Goal: Information Seeking & Learning: Get advice/opinions

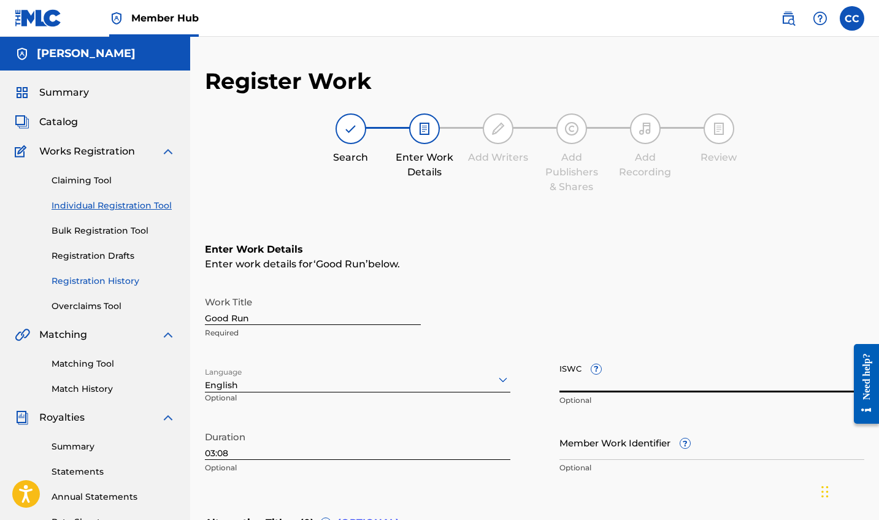
click at [85, 275] on link "Registration History" at bounding box center [114, 281] width 124 height 13
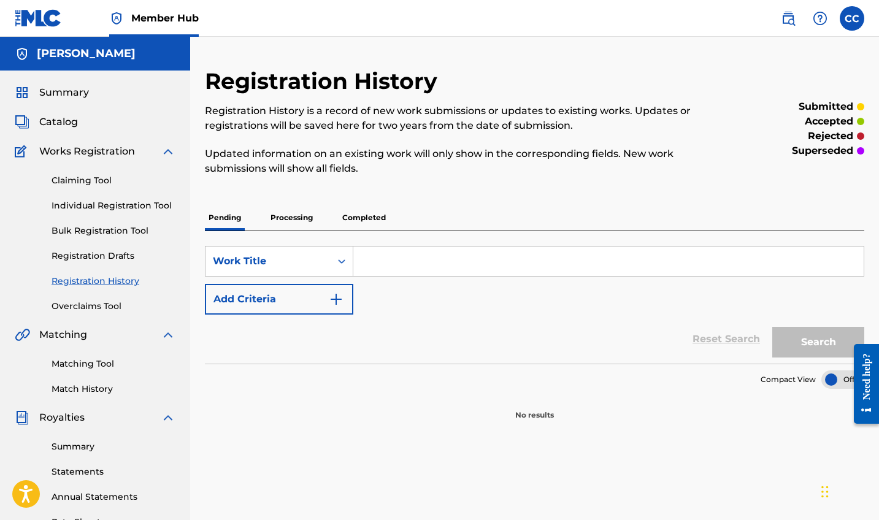
click at [360, 213] on p "Completed" at bounding box center [364, 218] width 51 height 26
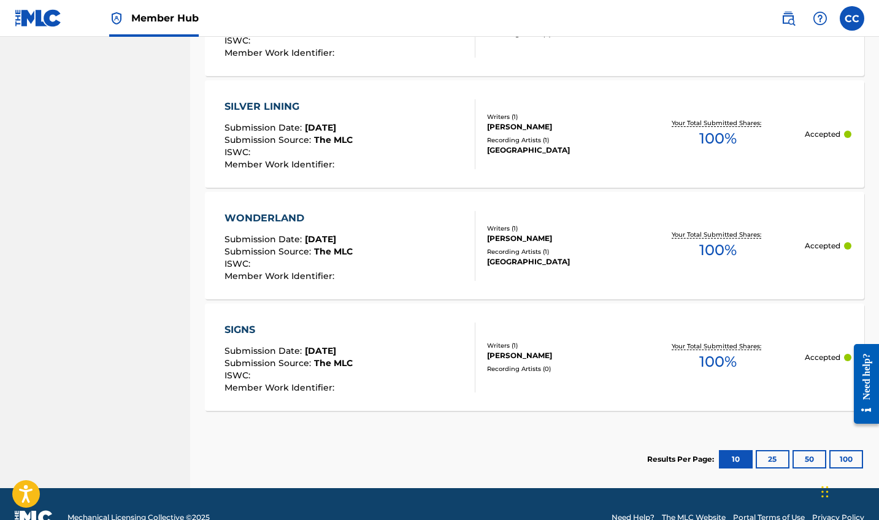
scroll to position [828, 0]
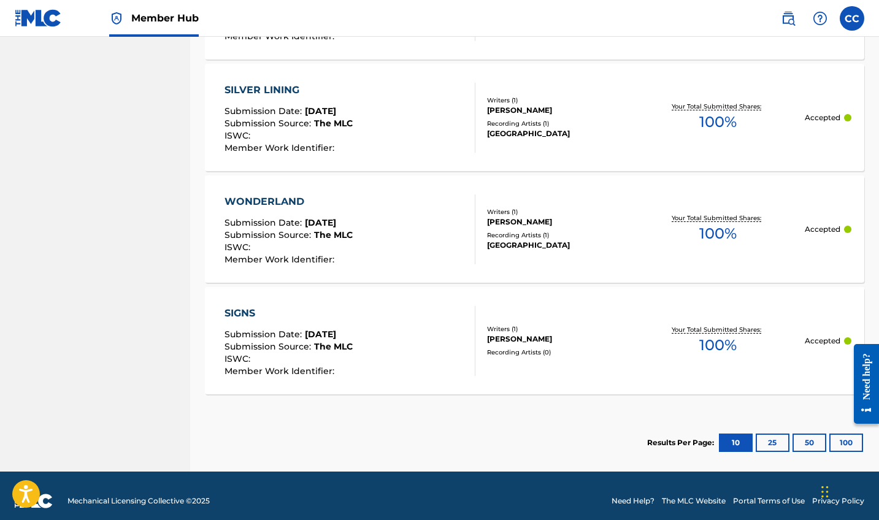
click at [479, 360] on div "SIGNS Submission Date : [DATE] Submission Source : The MLC ISWC : Member Work I…" at bounding box center [535, 340] width 660 height 107
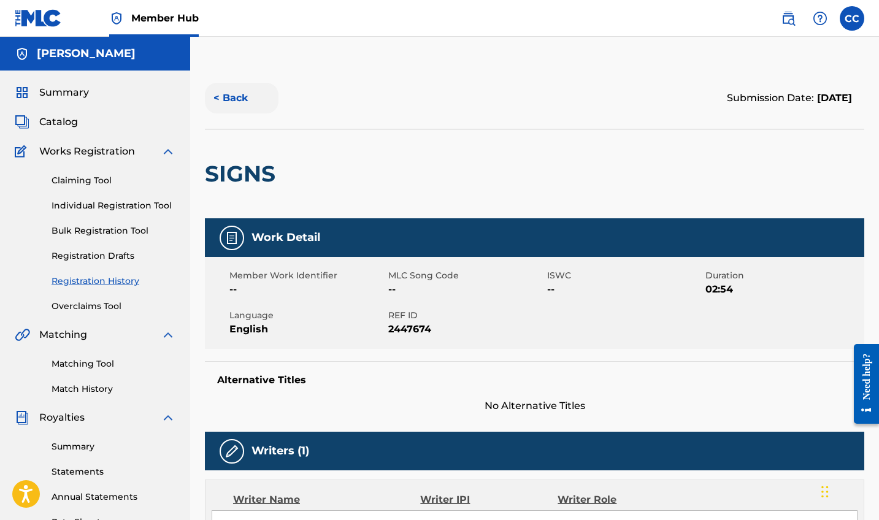
click at [233, 102] on button "< Back" at bounding box center [242, 98] width 74 height 31
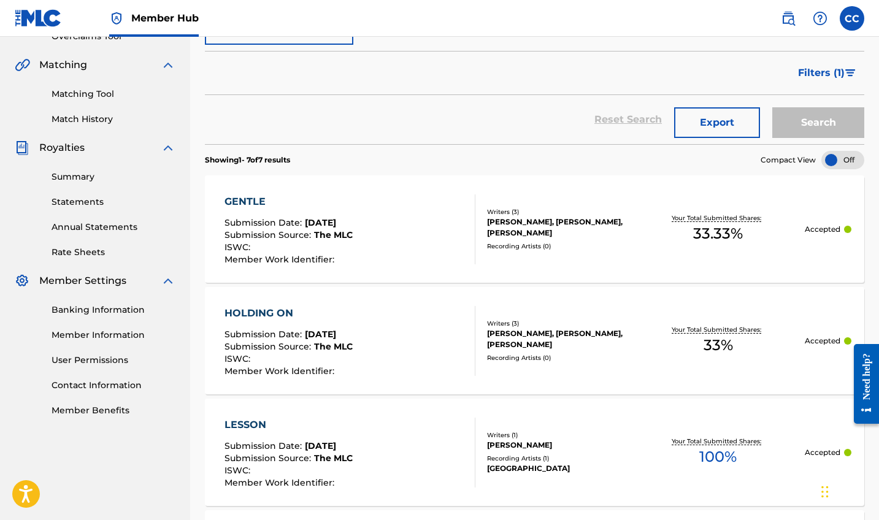
scroll to position [268, 0]
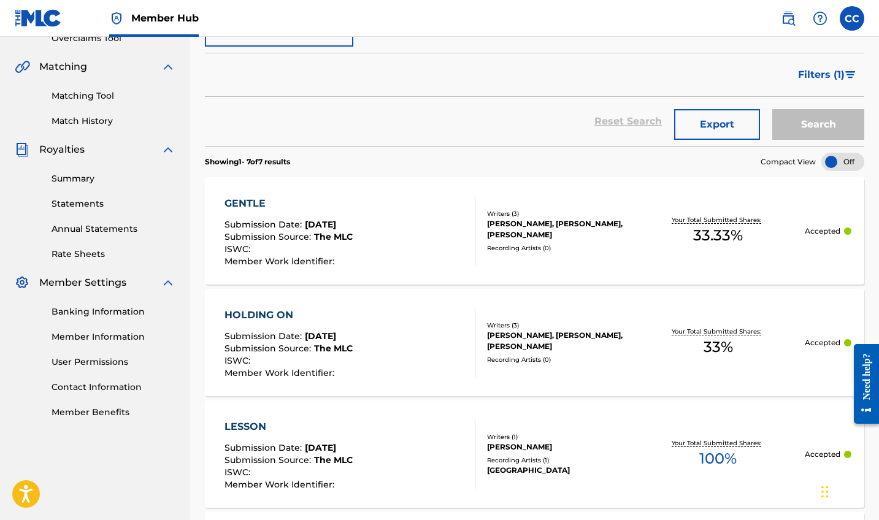
click at [383, 456] on div "LESSON Submission Date : [DATE] Submission Source : The MLC ISWC : Member Work …" at bounding box center [350, 455] width 251 height 70
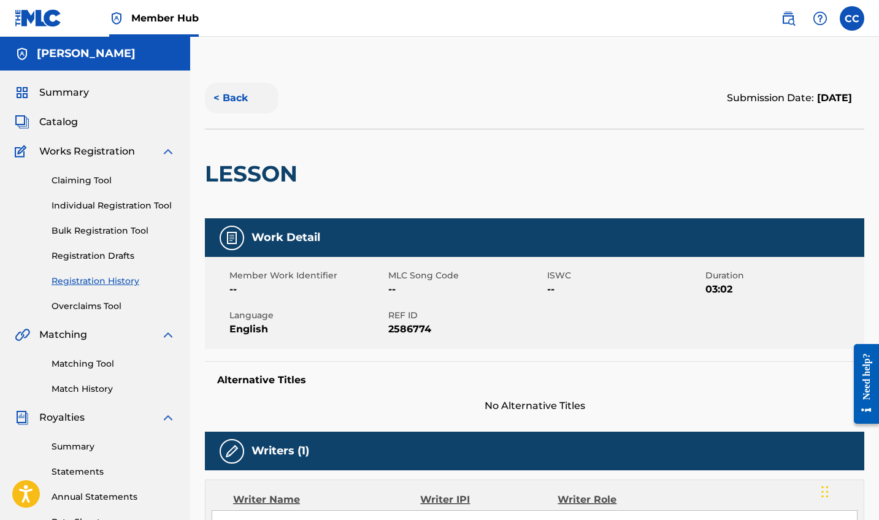
click at [236, 96] on button "< Back" at bounding box center [242, 98] width 74 height 31
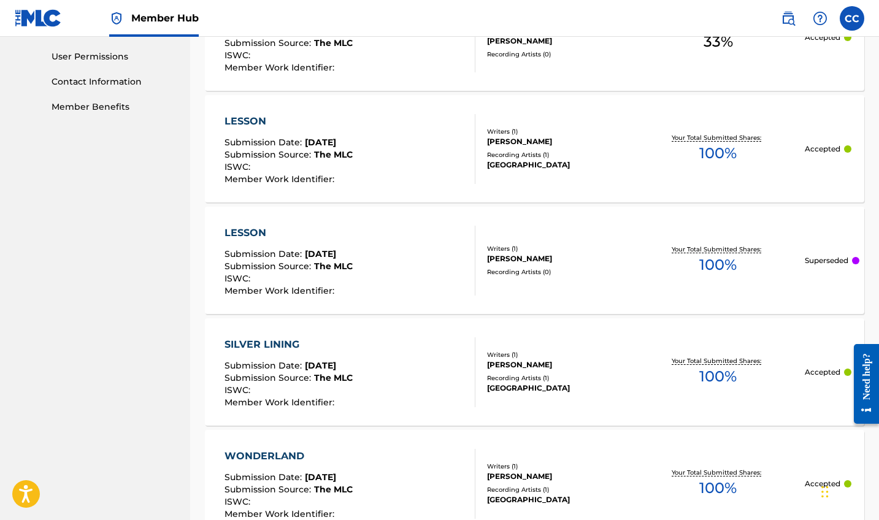
scroll to position [574, 0]
click at [353, 390] on div "ISWC :" at bounding box center [289, 391] width 128 height 12
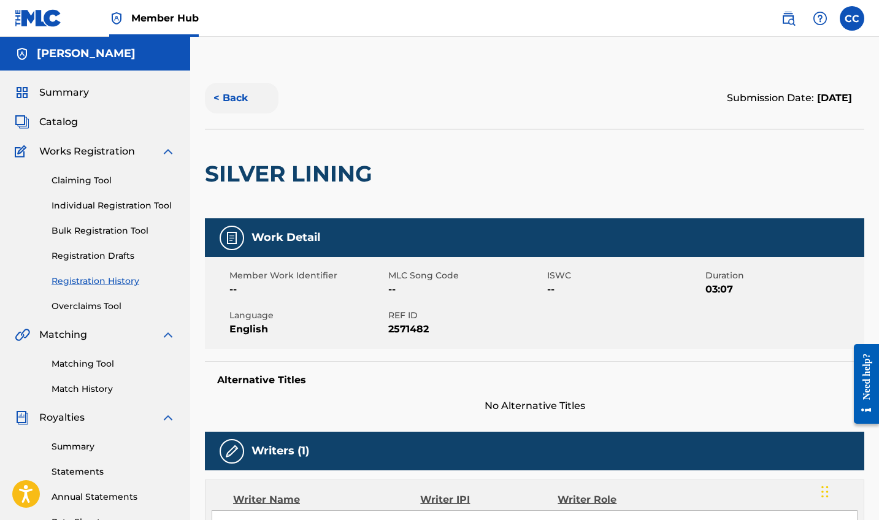
click at [236, 103] on button "< Back" at bounding box center [242, 98] width 74 height 31
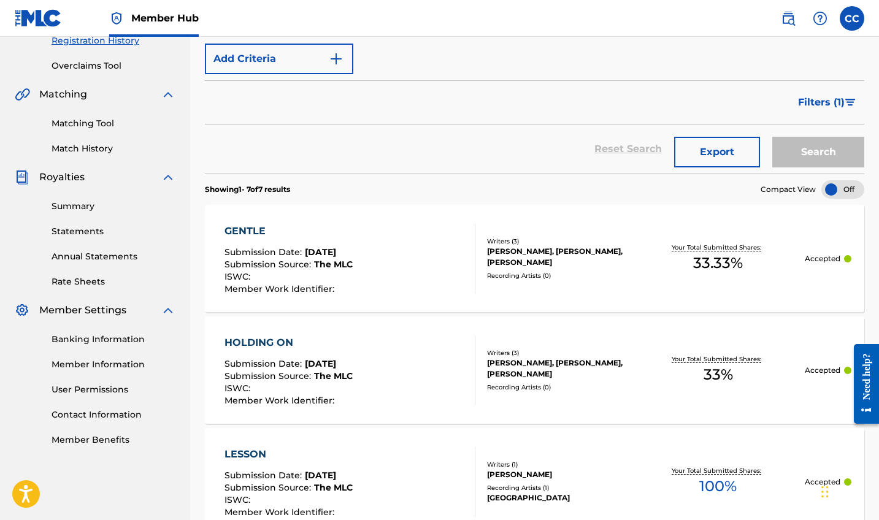
click at [304, 280] on div "ISWC :" at bounding box center [289, 278] width 128 height 12
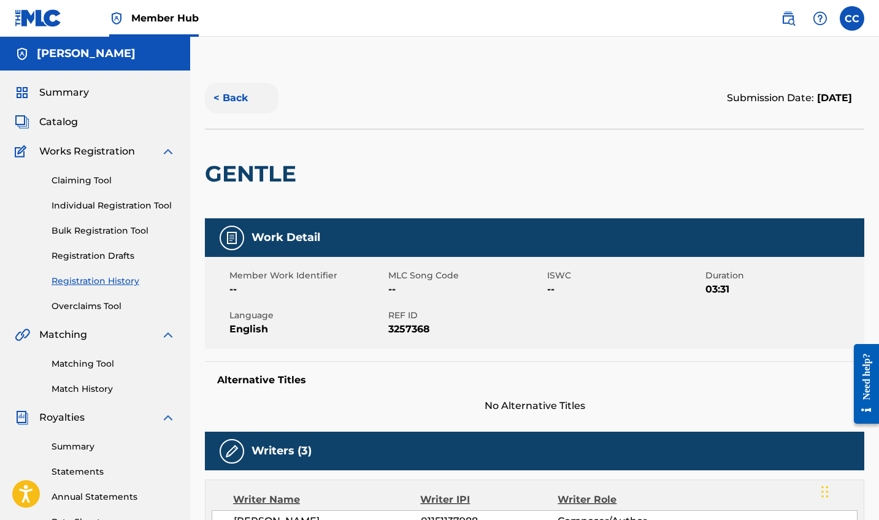
click at [236, 96] on button "< Back" at bounding box center [242, 98] width 74 height 31
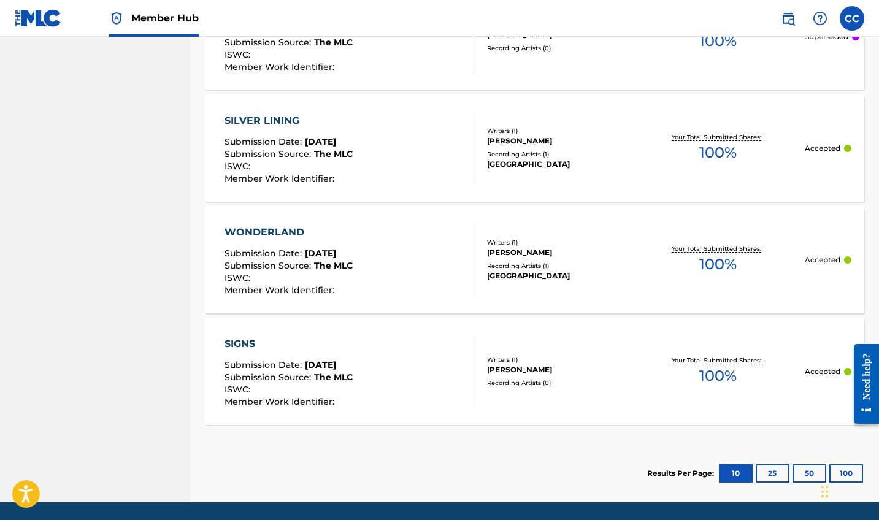
scroll to position [812, 0]
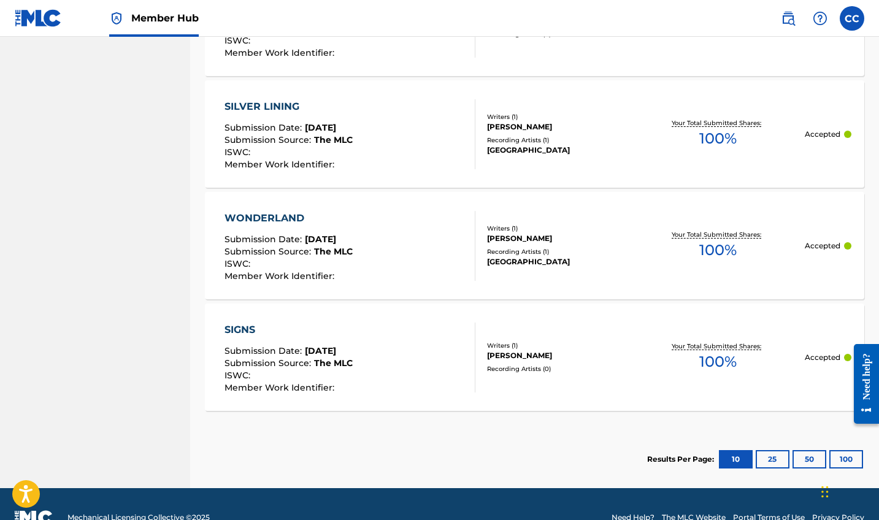
click at [434, 385] on div "SIGNS Submission Date : [DATE] Submission Source : The MLC ISWC : Member Work I…" at bounding box center [350, 358] width 251 height 70
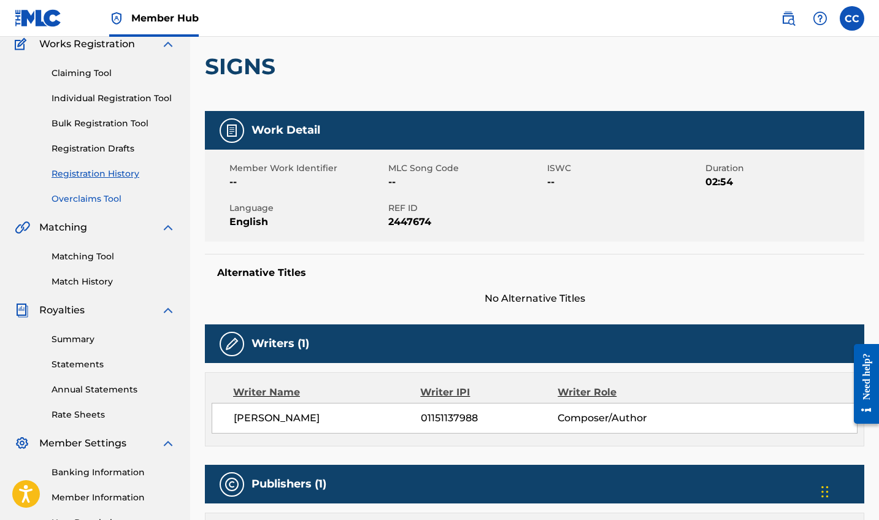
scroll to position [147, 0]
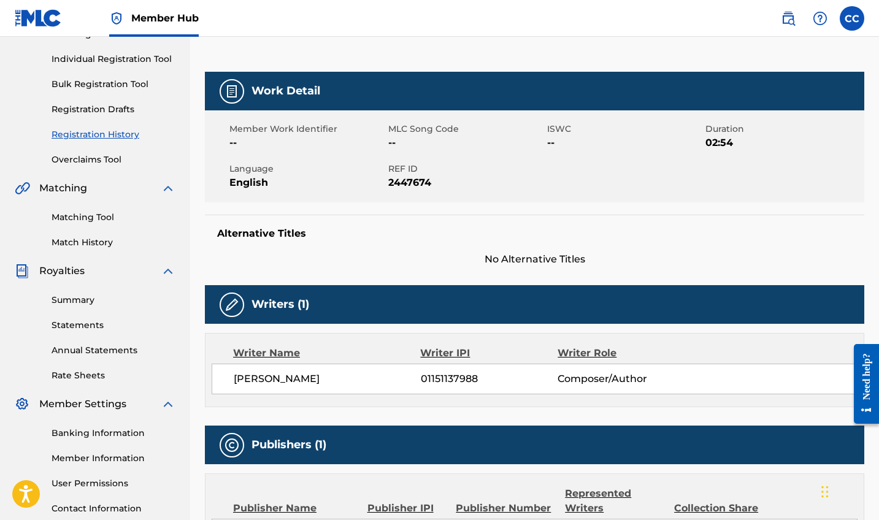
click at [69, 296] on link "Summary" at bounding box center [114, 300] width 124 height 13
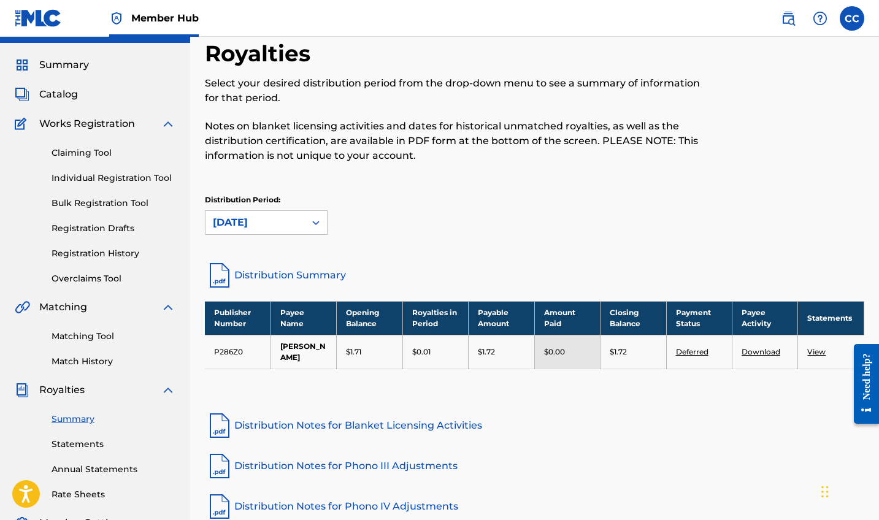
scroll to position [28, 0]
click at [695, 352] on link "Deferred" at bounding box center [692, 351] width 33 height 9
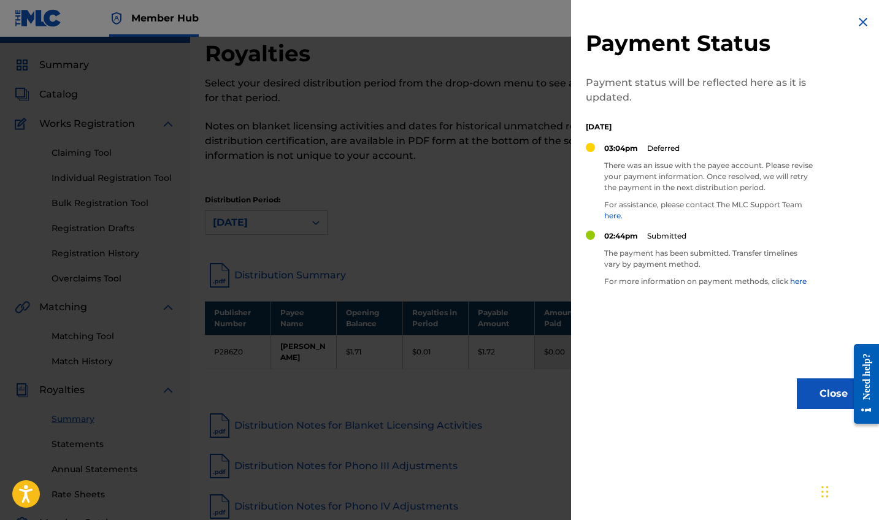
click at [861, 18] on img at bounding box center [863, 22] width 15 height 15
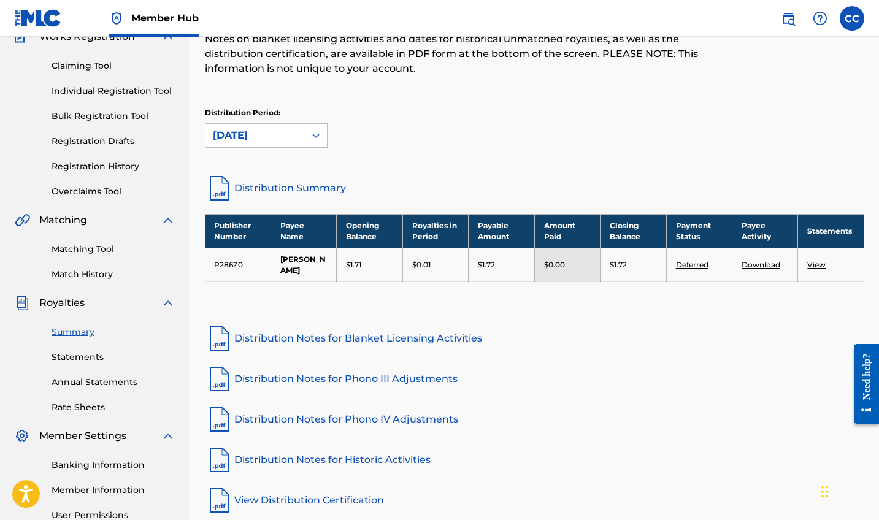
scroll to position [121, 0]
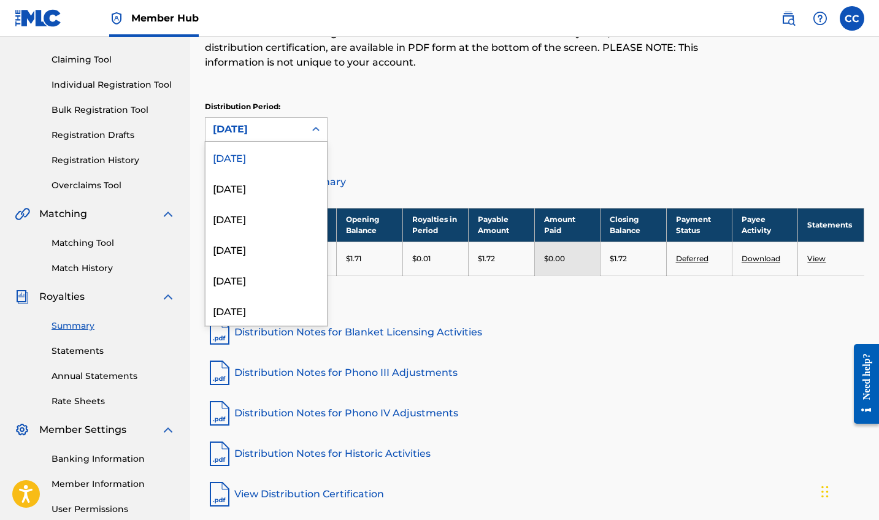
click at [275, 135] on div "[DATE]" at bounding box center [255, 129] width 85 height 15
click at [269, 193] on div "[DATE]" at bounding box center [266, 187] width 121 height 31
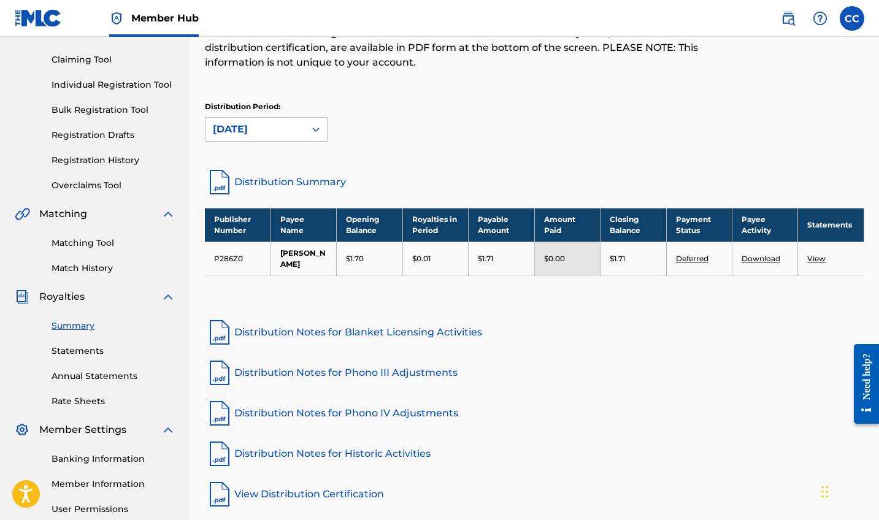
click at [267, 134] on div "[DATE]" at bounding box center [255, 129] width 85 height 15
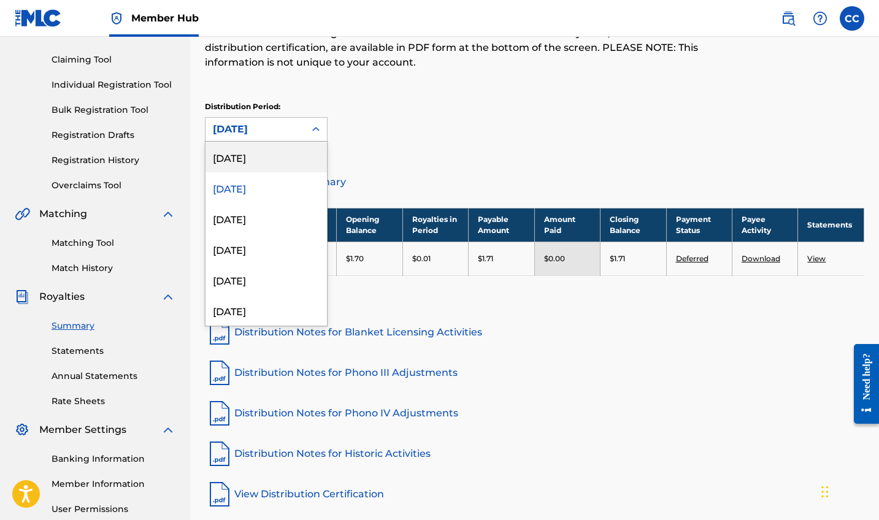
click at [269, 158] on div "[DATE]" at bounding box center [266, 157] width 121 height 31
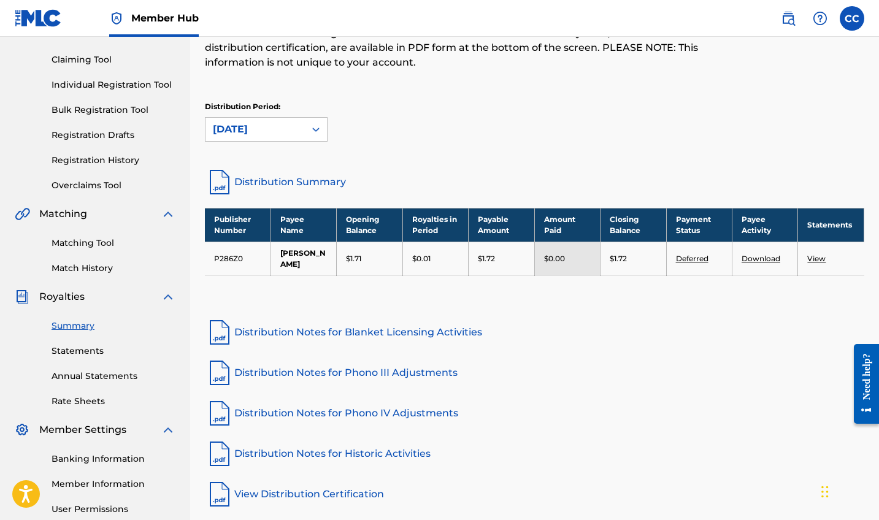
click at [274, 182] on link "Distribution Summary" at bounding box center [535, 181] width 660 height 29
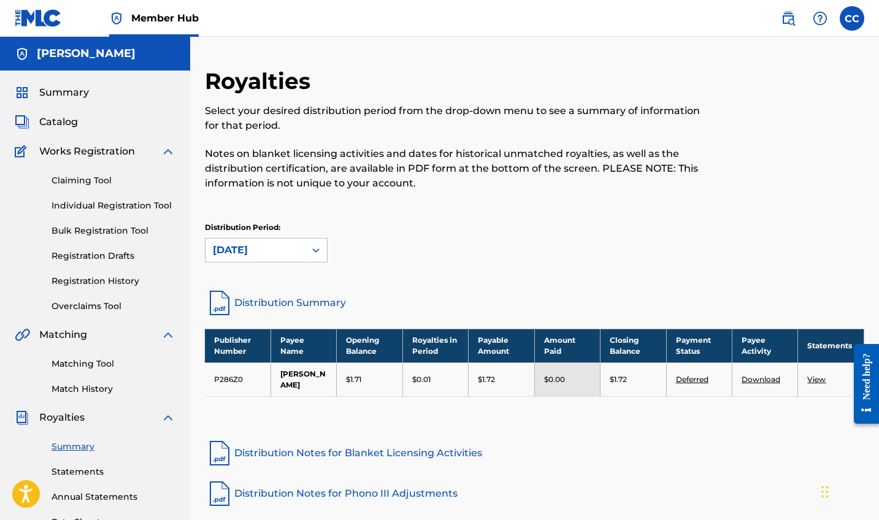
scroll to position [0, 0]
click at [80, 201] on link "Individual Registration Tool" at bounding box center [114, 205] width 124 height 13
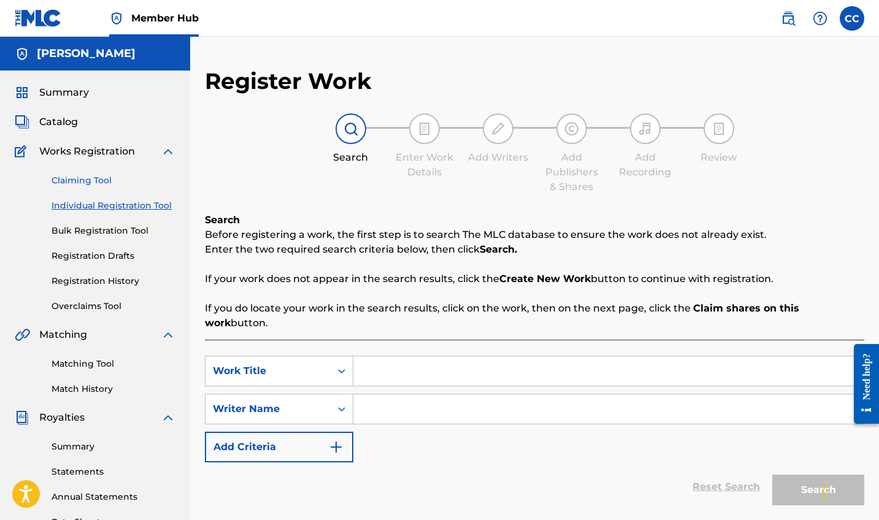
click at [75, 179] on link "Claiming Tool" at bounding box center [114, 180] width 124 height 13
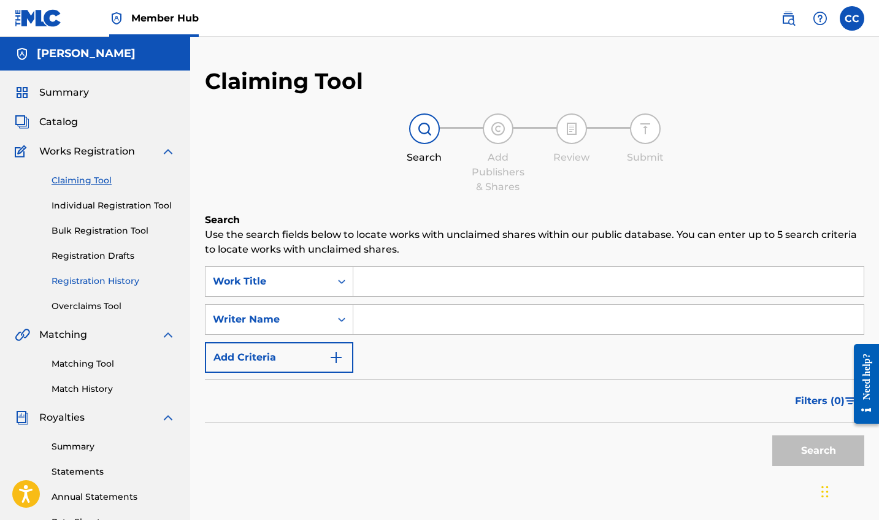
click at [101, 283] on link "Registration History" at bounding box center [114, 281] width 124 height 13
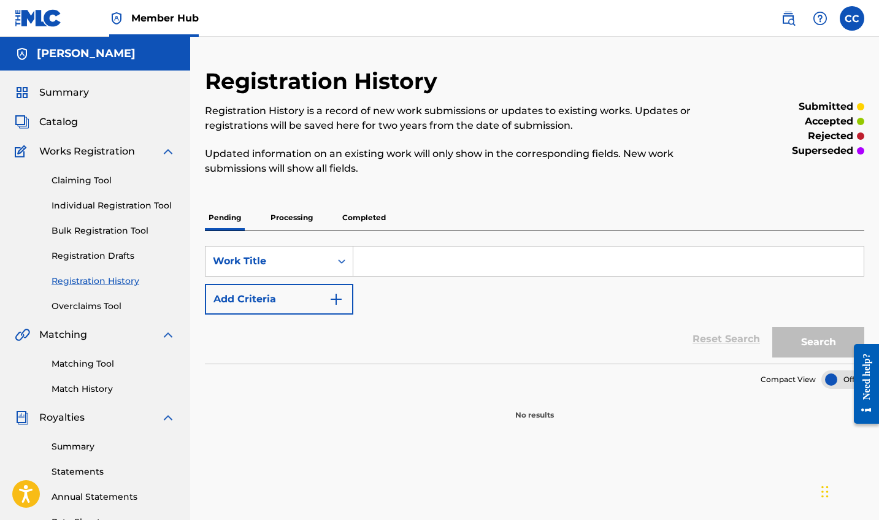
click at [284, 218] on p "Processing" at bounding box center [292, 218] width 50 height 26
click at [361, 207] on p "Completed" at bounding box center [364, 218] width 51 height 26
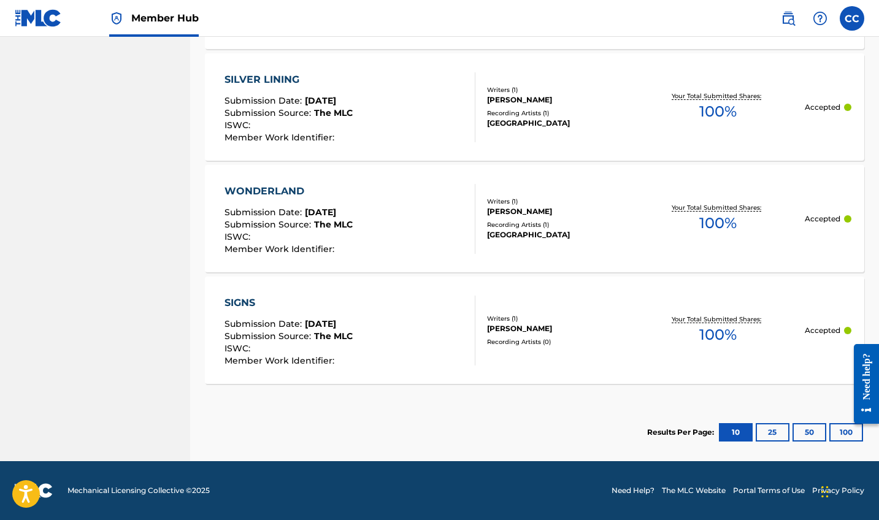
scroll to position [839, 0]
click at [329, 353] on div "ISWC :" at bounding box center [289, 350] width 128 height 12
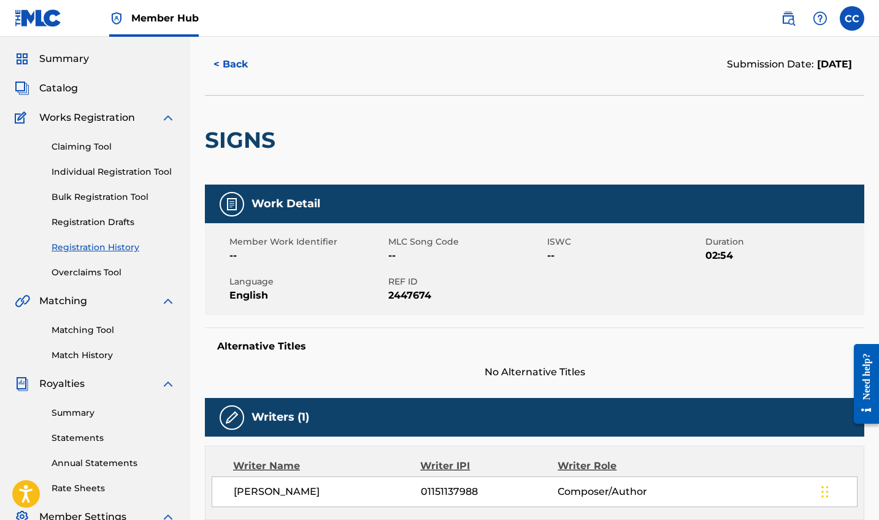
scroll to position [36, 0]
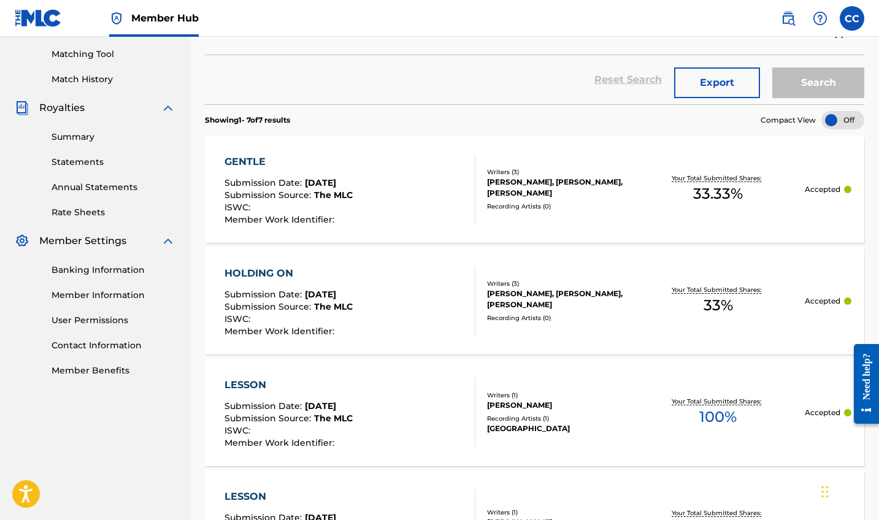
scroll to position [386, 0]
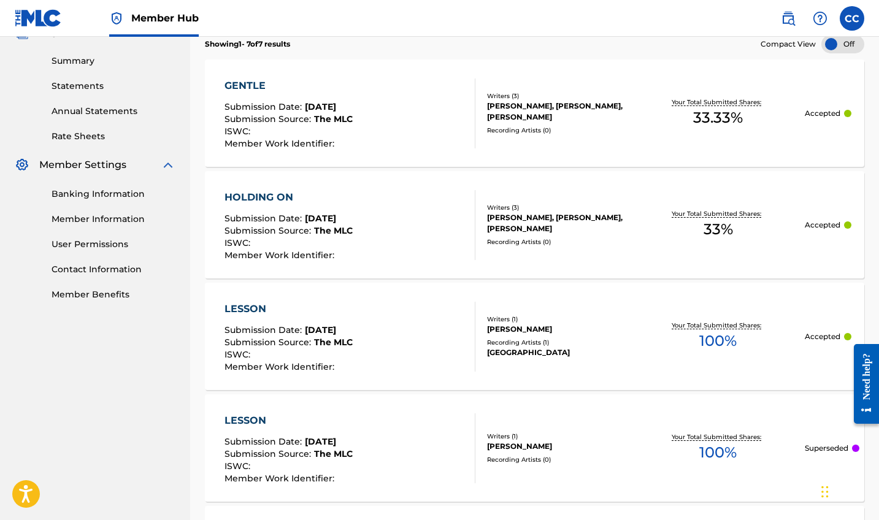
click at [409, 347] on div "LESSON Submission Date : [DATE] Submission Source : The MLC ISWC : Member Work …" at bounding box center [350, 337] width 251 height 70
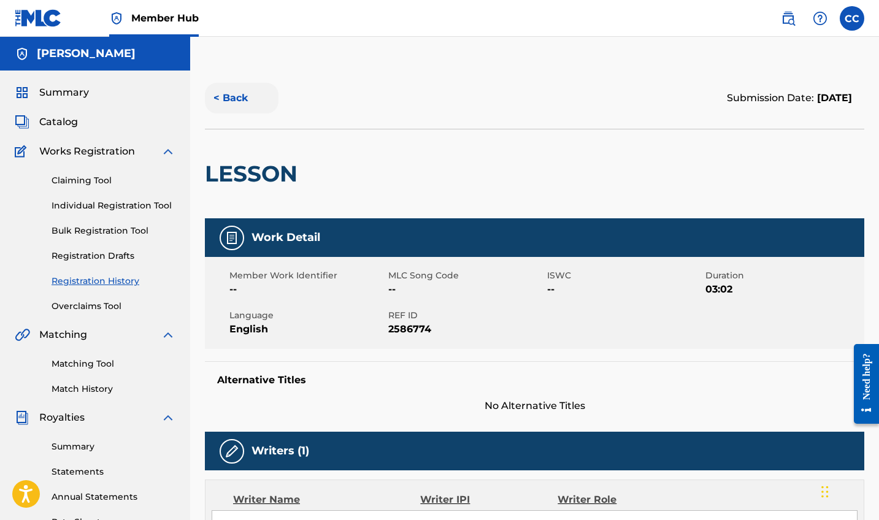
click at [237, 96] on button "< Back" at bounding box center [242, 98] width 74 height 31
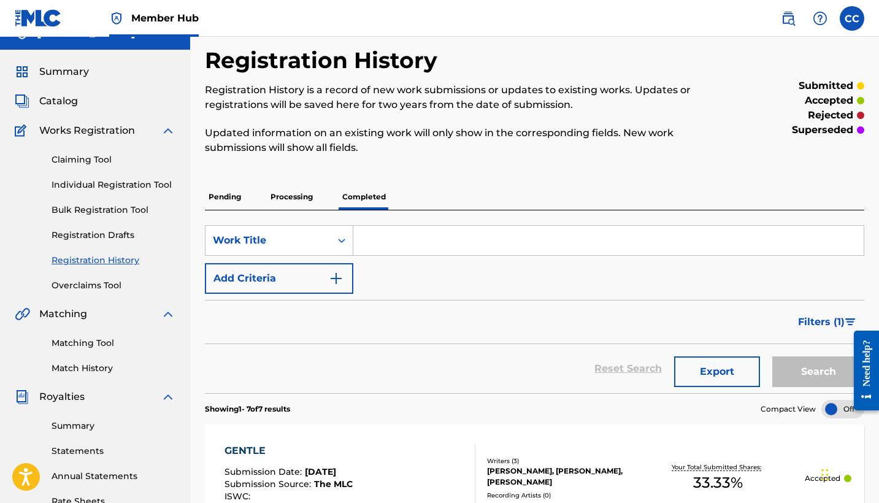
scroll to position [17, 0]
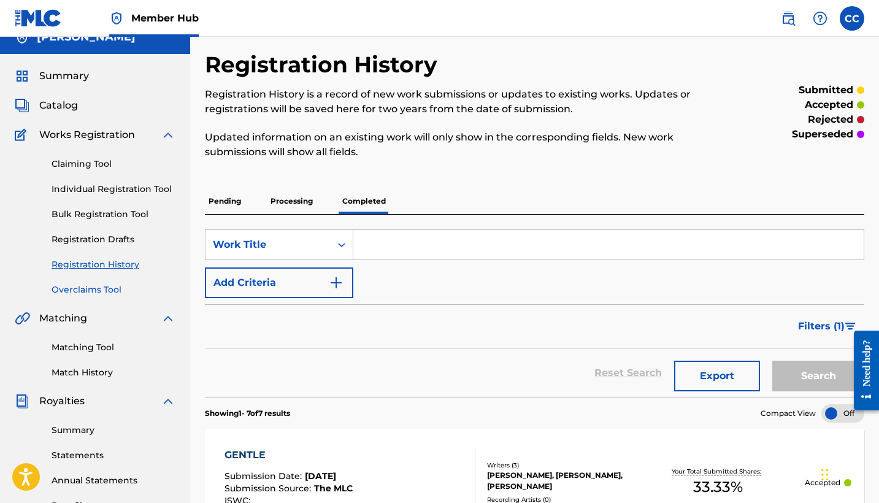
click at [73, 291] on link "Overclaims Tool" at bounding box center [114, 289] width 124 height 13
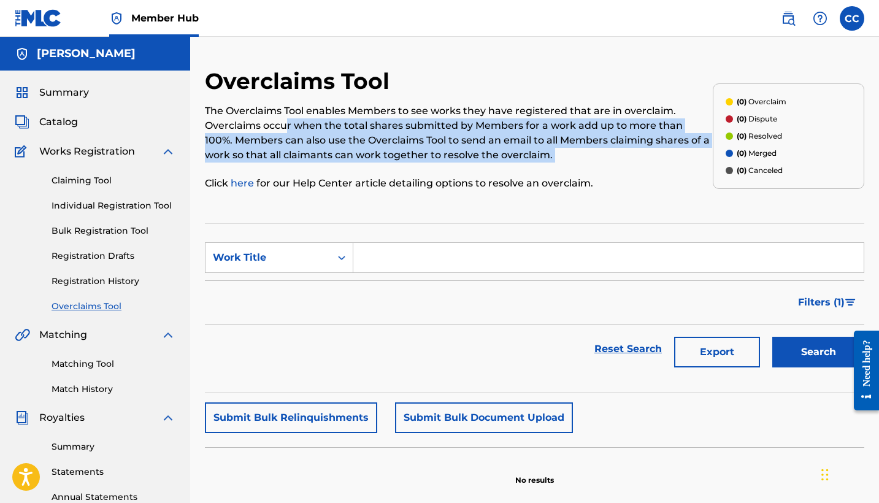
drag, startPoint x: 285, startPoint y: 120, endPoint x: 297, endPoint y: 167, distance: 48.1
click at [297, 167] on div "The Overclaims Tool enables Members to see works they have registered that are …" at bounding box center [459, 147] width 508 height 87
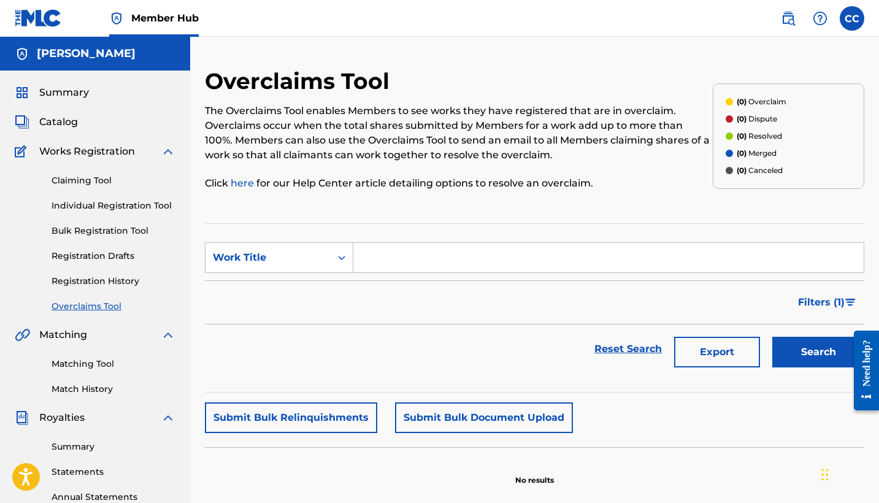
click at [297, 167] on div "The Overclaims Tool enables Members to see works they have registered that are …" at bounding box center [459, 147] width 508 height 87
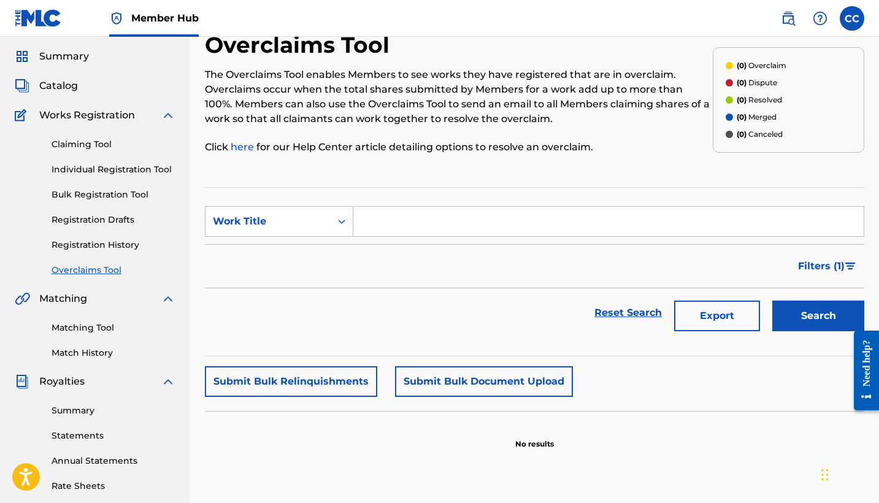
scroll to position [36, 0]
click at [66, 50] on span "Summary" at bounding box center [64, 56] width 50 height 15
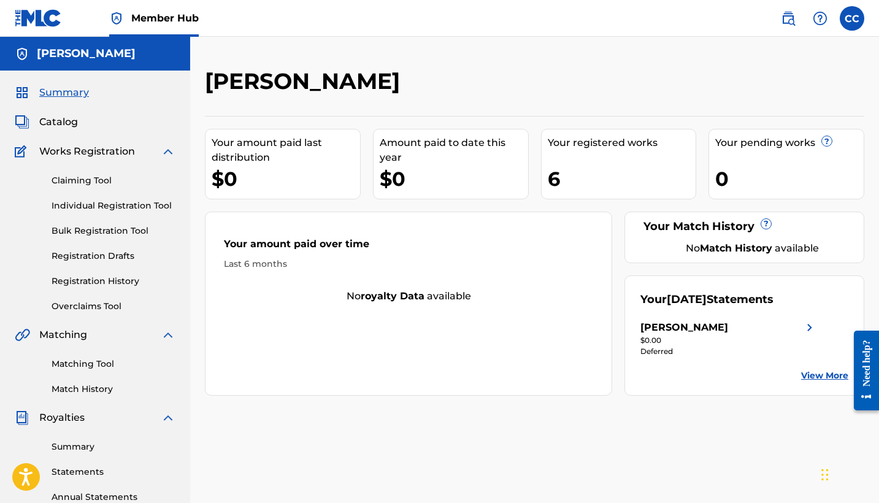
click at [828, 374] on link "View More" at bounding box center [824, 375] width 47 height 13
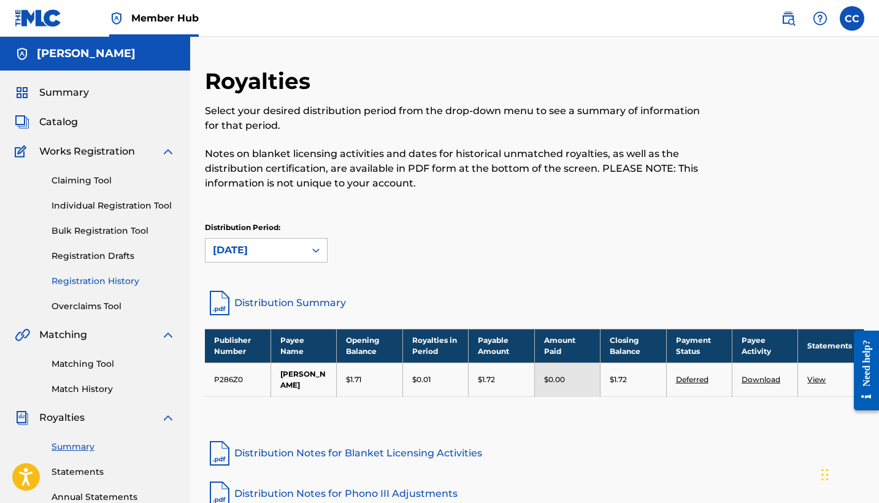
click at [91, 282] on link "Registration History" at bounding box center [114, 281] width 124 height 13
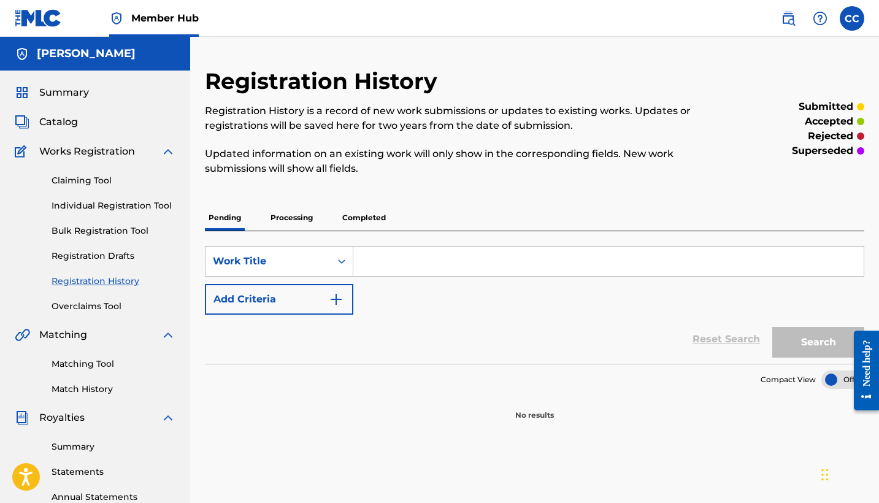
click at [347, 216] on p "Completed" at bounding box center [364, 218] width 51 height 26
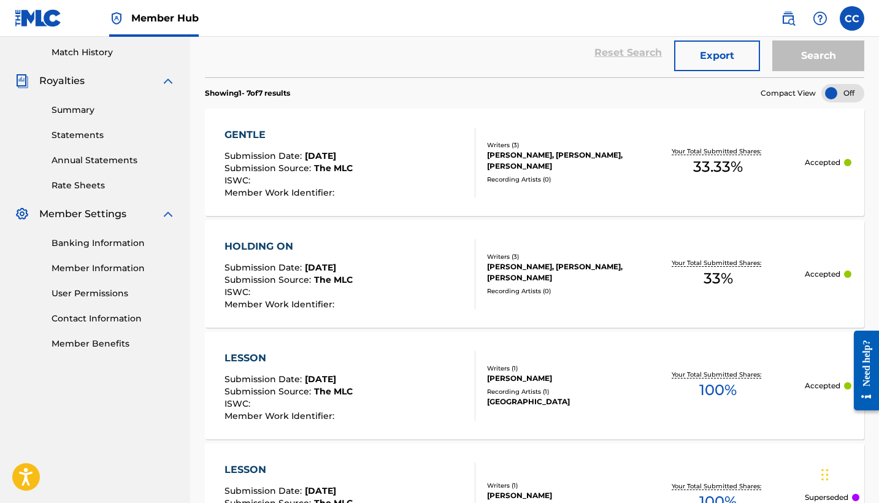
scroll to position [342, 0]
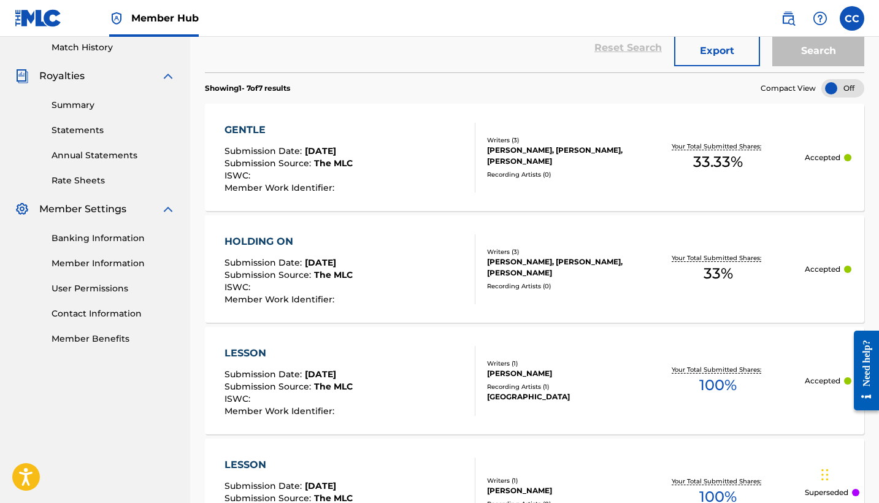
click at [377, 160] on div "GENTLE Submission Date : [DATE] Submission Source : The MLC ISWC : Member Work …" at bounding box center [350, 158] width 251 height 70
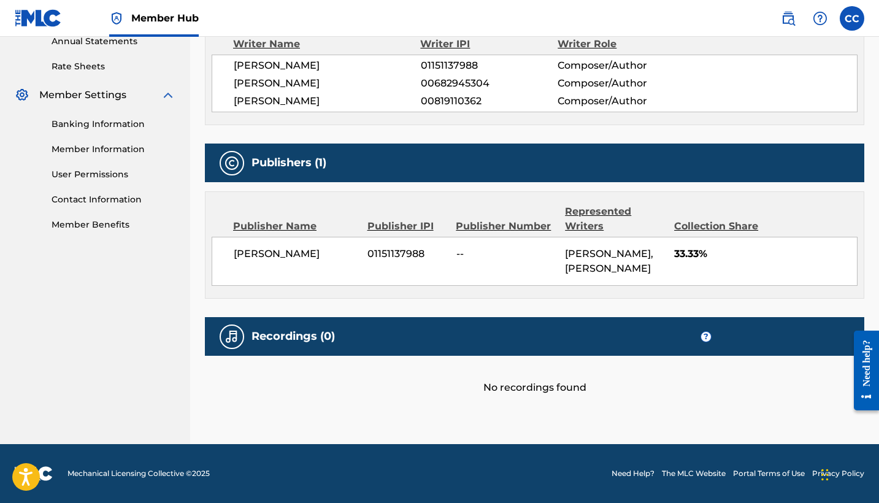
scroll to position [469, 0]
click at [871, 382] on div "Need help?" at bounding box center [866, 362] width 17 height 47
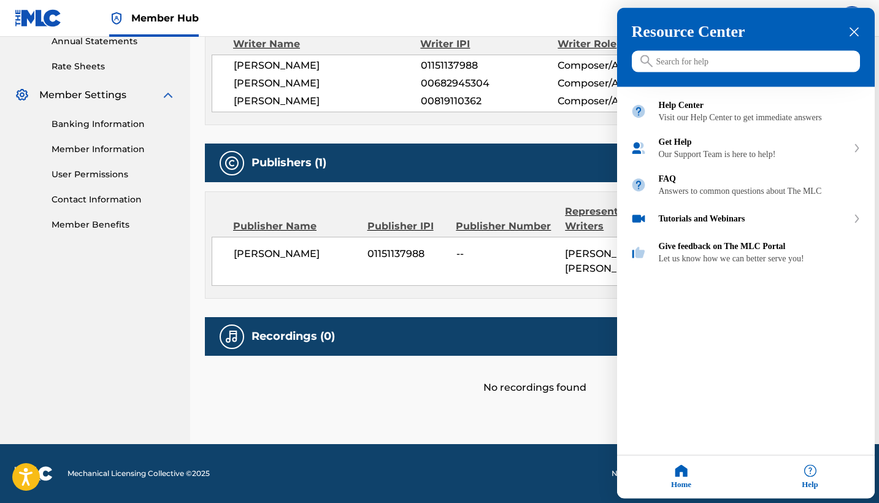
click at [666, 72] on input "Search for help" at bounding box center [746, 61] width 228 height 21
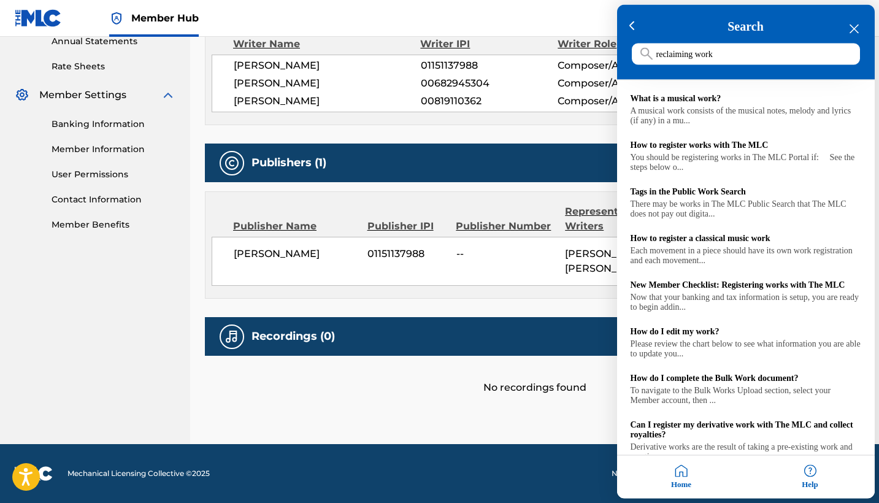
type input "reclaiming work"
click at [856, 29] on icon "close resource center" at bounding box center [854, 29] width 9 height 9
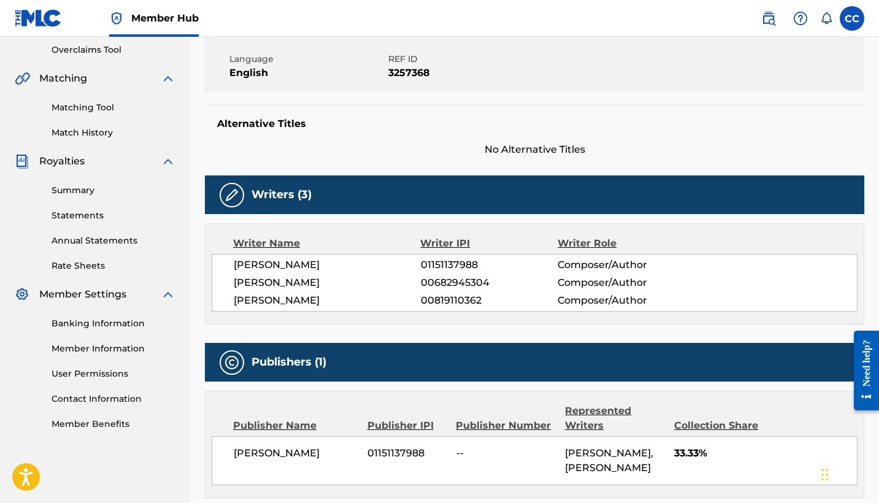
scroll to position [255, 0]
